Goal: Information Seeking & Learning: Learn about a topic

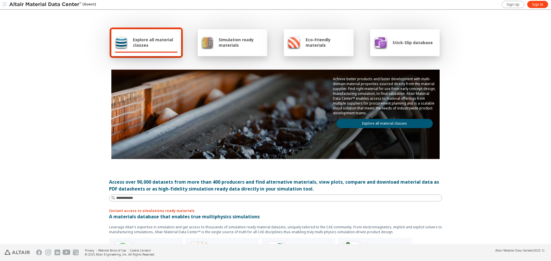
click at [219, 40] on span "Simulation ready materials" at bounding box center [241, 42] width 45 height 11
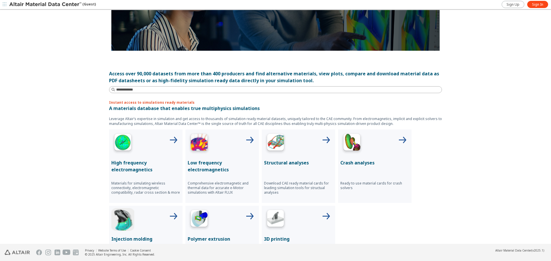
scroll to position [115, 0]
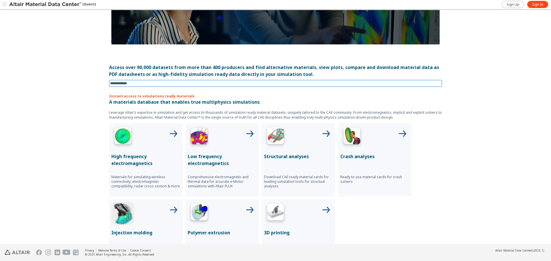
click at [183, 83] on input at bounding box center [276, 83] width 332 height 6
type input "******"
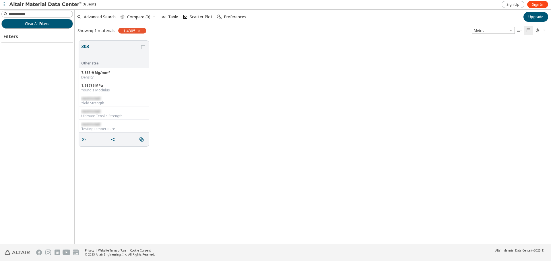
scroll to position [203, 472]
click at [91, 51] on button "303" at bounding box center [110, 52] width 59 height 18
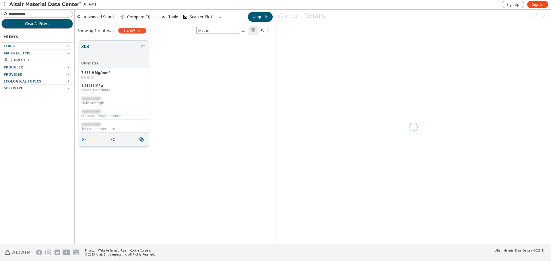
click at [83, 141] on icon "grid" at bounding box center [83, 139] width 5 height 5
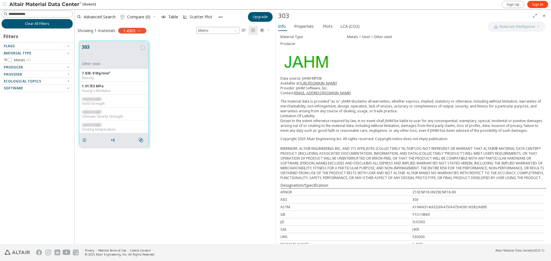
scroll to position [57, 0]
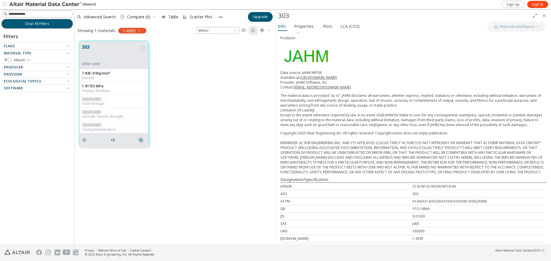
click at [208, 107] on div "303 Other steel 7.83E-9 Mg/mm³ Density 1.917E5 MPa Young's Modulus restricted Y…" at bounding box center [175, 93] width 201 height 114
click at [50, 6] on img at bounding box center [45, 5] width 73 height 6
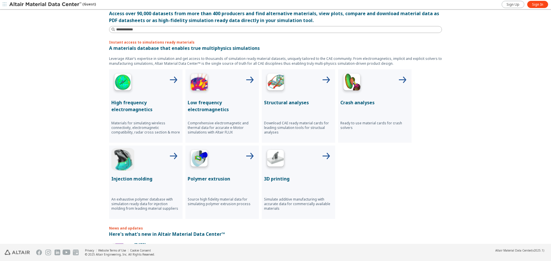
scroll to position [192, 0]
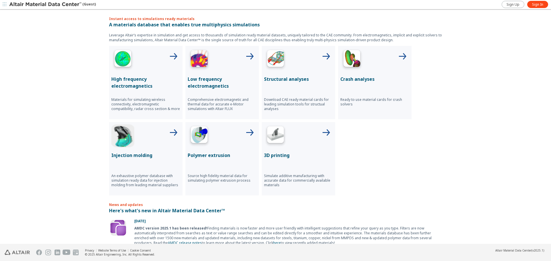
click at [323, 133] on icon at bounding box center [326, 133] width 14 height 14
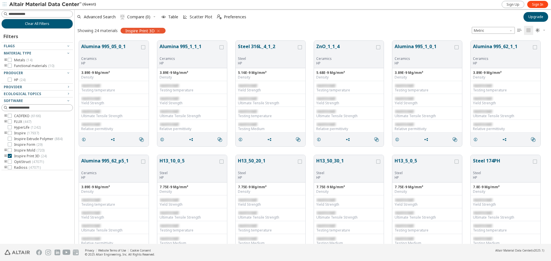
click at [7, 156] on icon "toogle group" at bounding box center [6, 156] width 4 height 5
